Goal: Information Seeking & Learning: Learn about a topic

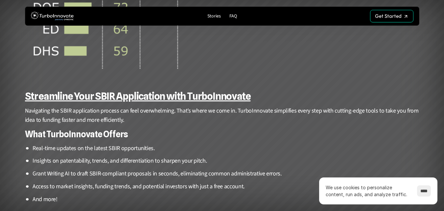
scroll to position [1330, 0]
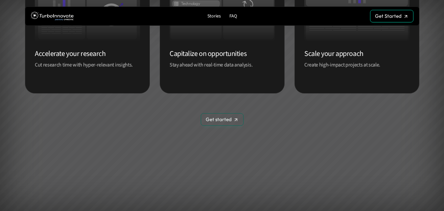
scroll to position [392, 0]
click at [216, 14] on p "Stories" at bounding box center [214, 16] width 13 height 6
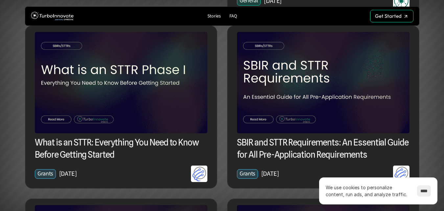
scroll to position [416, 0]
click at [154, 66] on img at bounding box center [121, 82] width 173 height 101
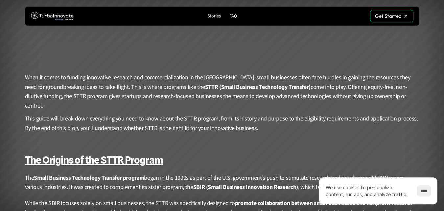
scroll to position [195, 0]
